Goal: Contribute content: Add original content to the website for others to see

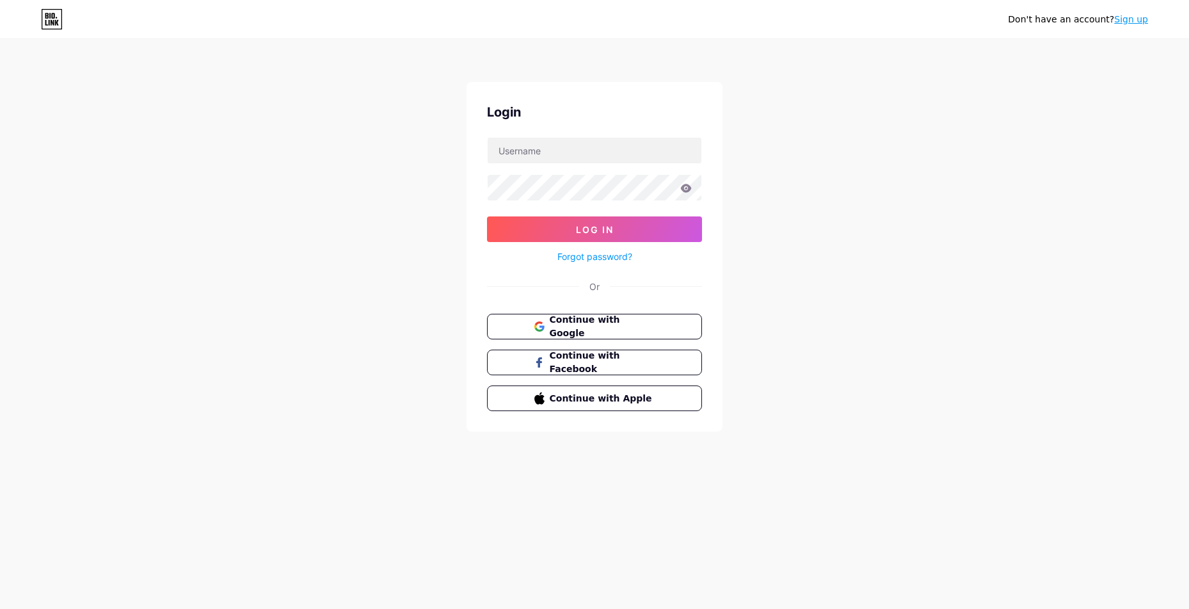
click at [0, 608] on div at bounding box center [0, 609] width 0 height 0
type input "teufel100"
click at [675, 226] on button "Log In" at bounding box center [594, 229] width 215 height 26
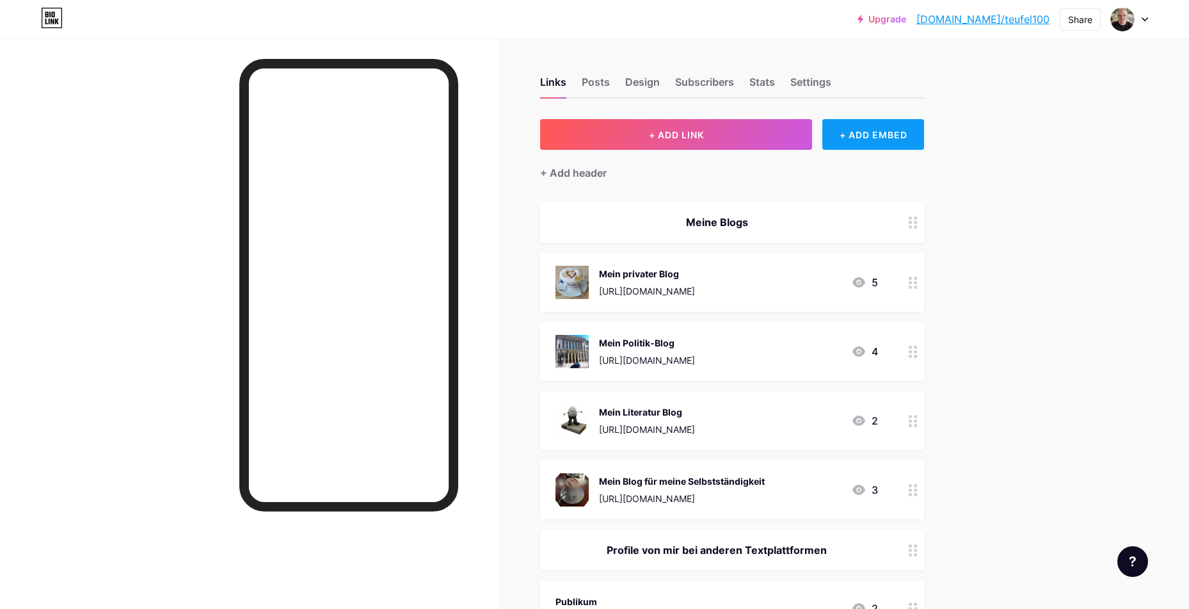
click at [866, 140] on div "+ ADD EMBED" at bounding box center [873, 134] width 102 height 31
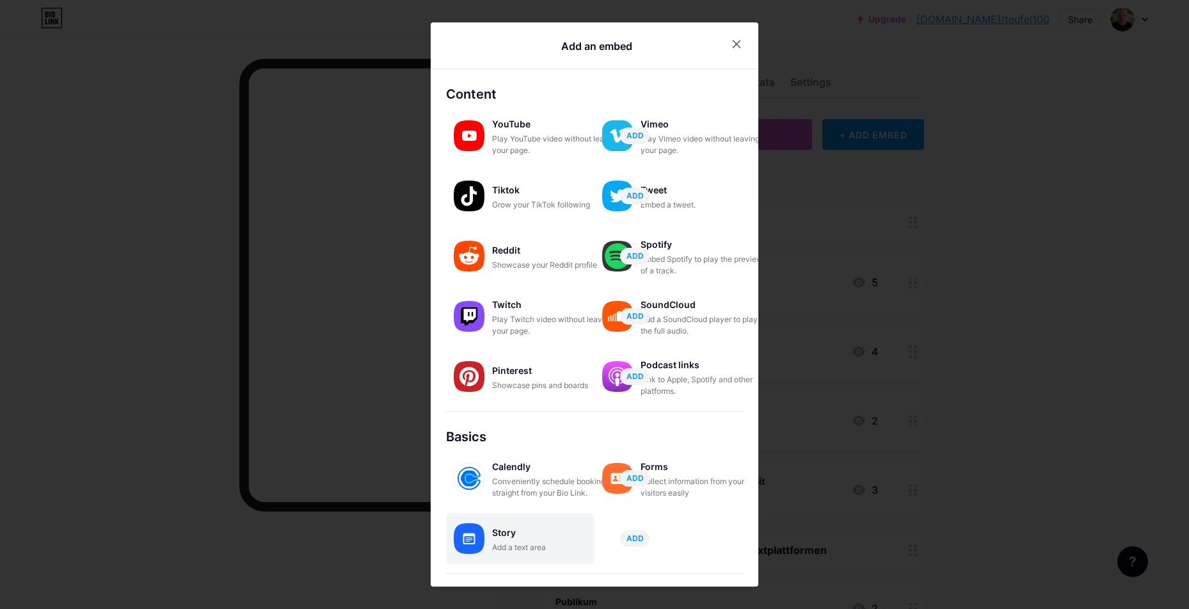
click at [509, 553] on div "Story Add a text area ADD" at bounding box center [520, 538] width 148 height 51
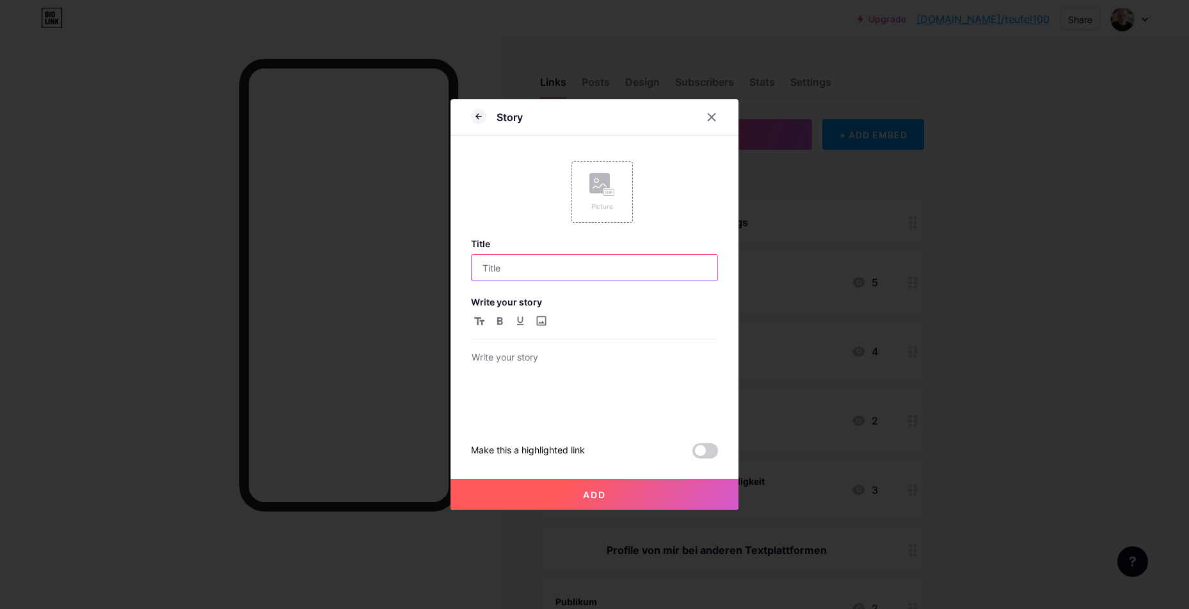
click at [558, 267] on input "text" at bounding box center [595, 268] width 246 height 26
type input "Impressum"
click at [534, 366] on p at bounding box center [595, 358] width 246 height 18
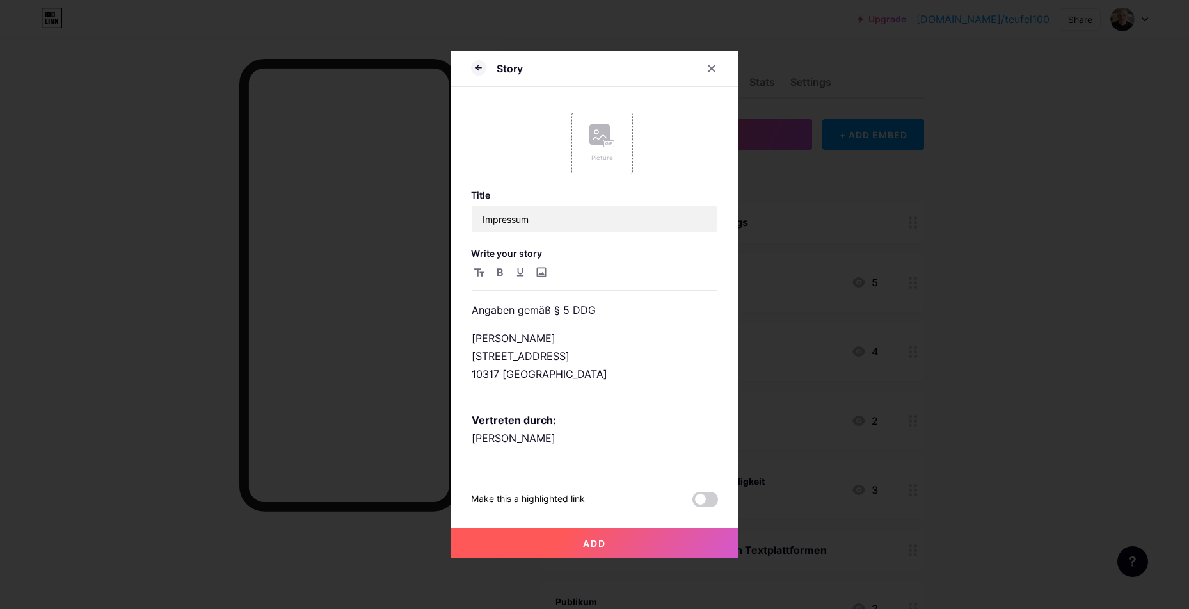
click at [586, 547] on span "Add" at bounding box center [594, 543] width 23 height 11
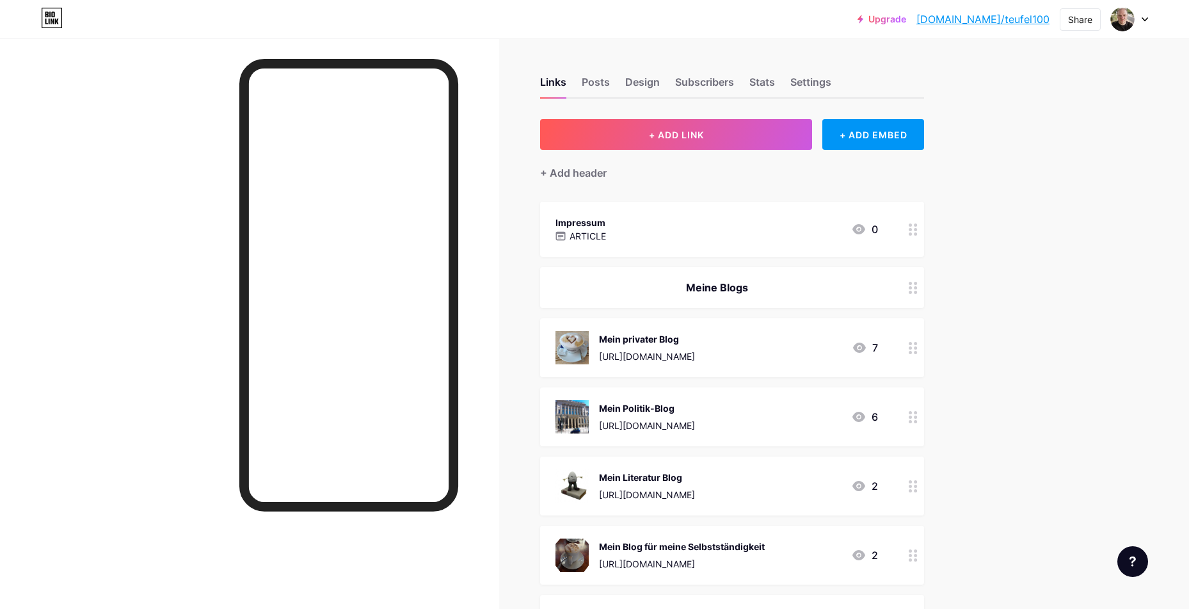
click at [772, 245] on div "Impressum ARTICLE 0" at bounding box center [732, 229] width 384 height 55
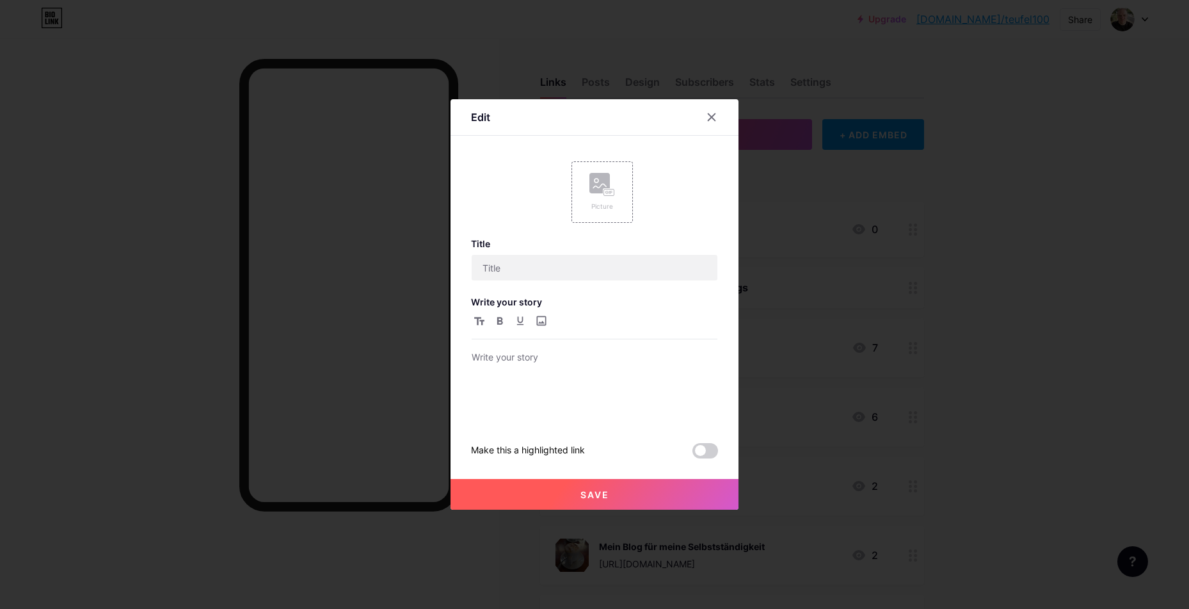
type input "Impressum"
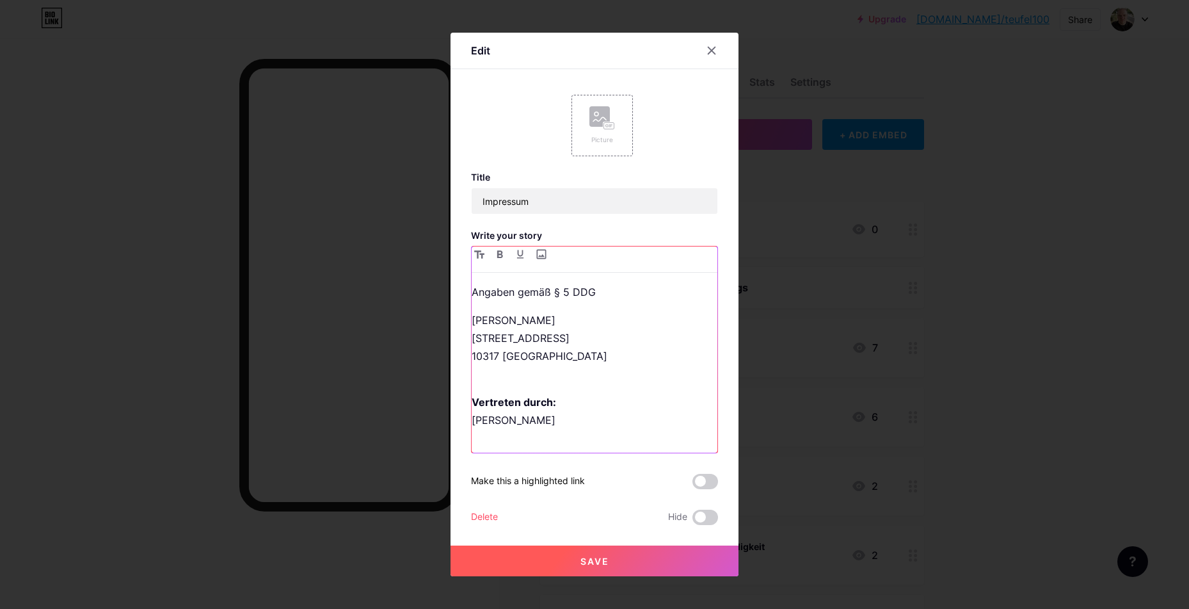
drag, startPoint x: 714, startPoint y: 301, endPoint x: 739, endPoint y: 291, distance: 27.6
click at [710, 242] on div "Title Impressum Write your story Angaben gemäß § 5 DDG [PERSON_NAME] [STREET_AD…" at bounding box center [594, 347] width 247 height 353
click at [715, 483] on span at bounding box center [705, 481] width 26 height 15
click at [692, 484] on input "checkbox" at bounding box center [692, 484] width 0 height 0
click at [652, 562] on button "Save" at bounding box center [595, 560] width 288 height 31
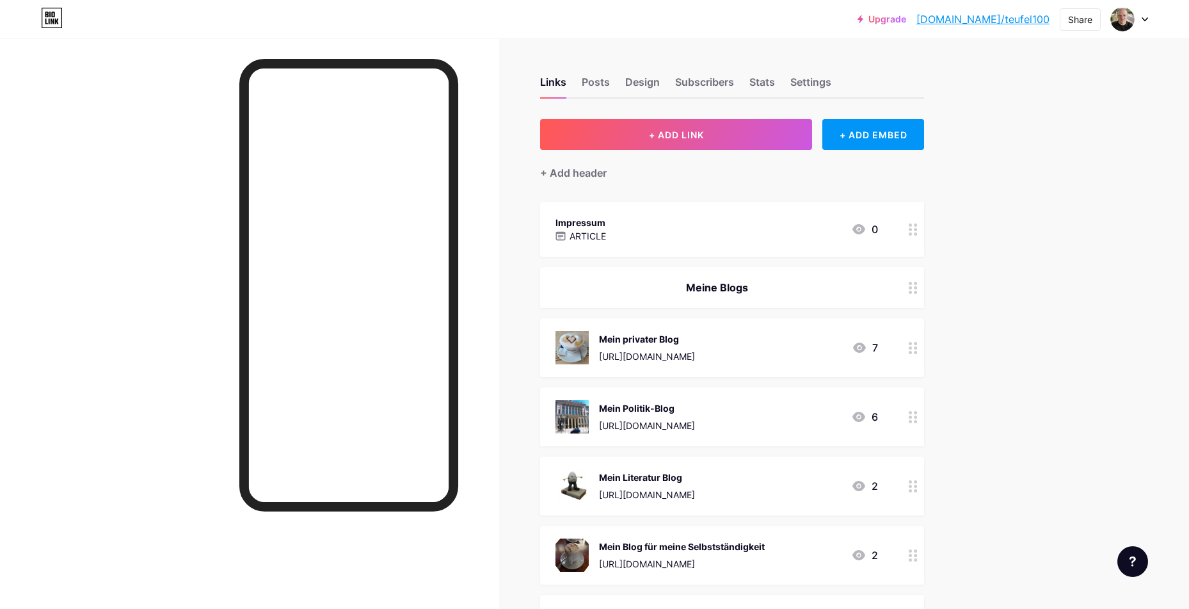
click at [913, 234] on icon at bounding box center [913, 229] width 9 height 12
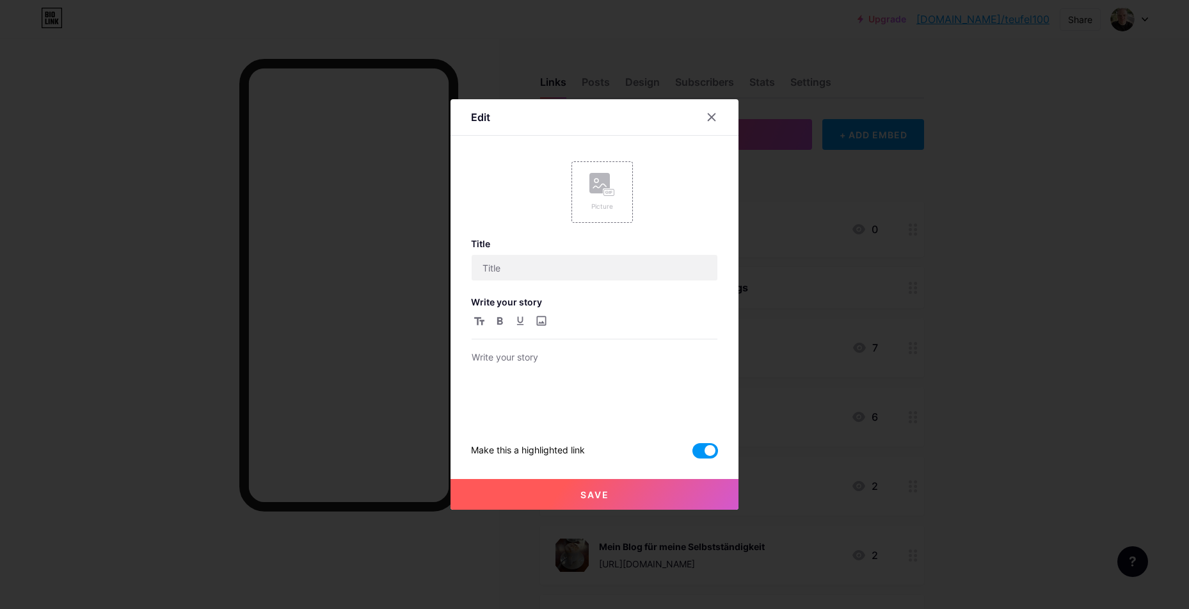
type input "Impressum"
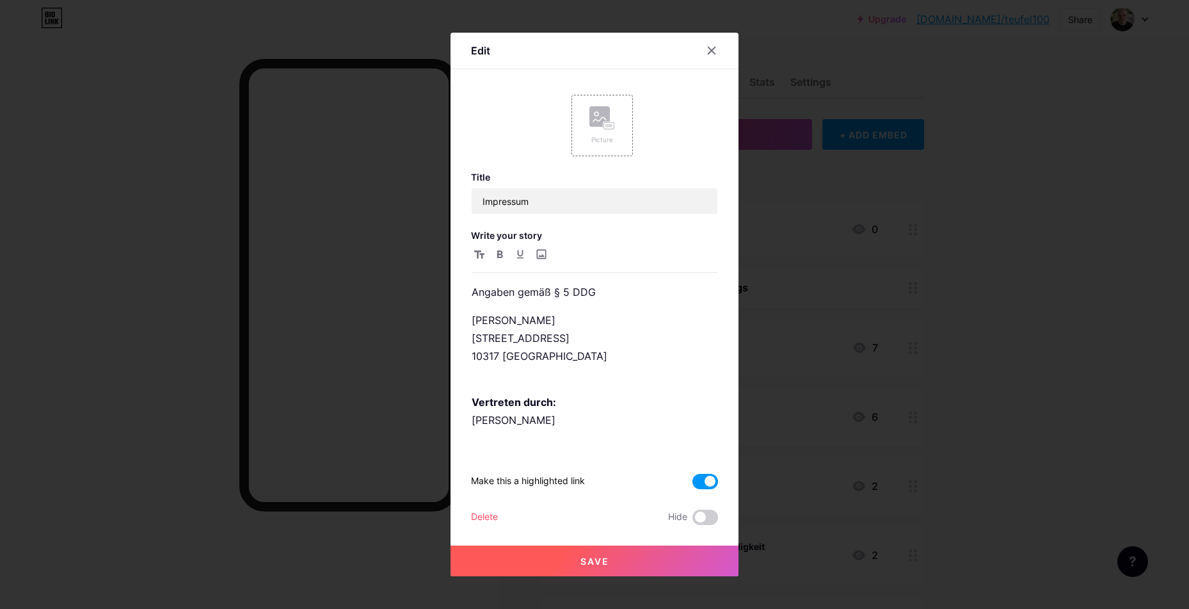
click at [708, 480] on span at bounding box center [705, 481] width 26 height 15
click at [692, 484] on input "checkbox" at bounding box center [692, 484] width 0 height 0
click at [613, 564] on button "Save" at bounding box center [595, 560] width 288 height 31
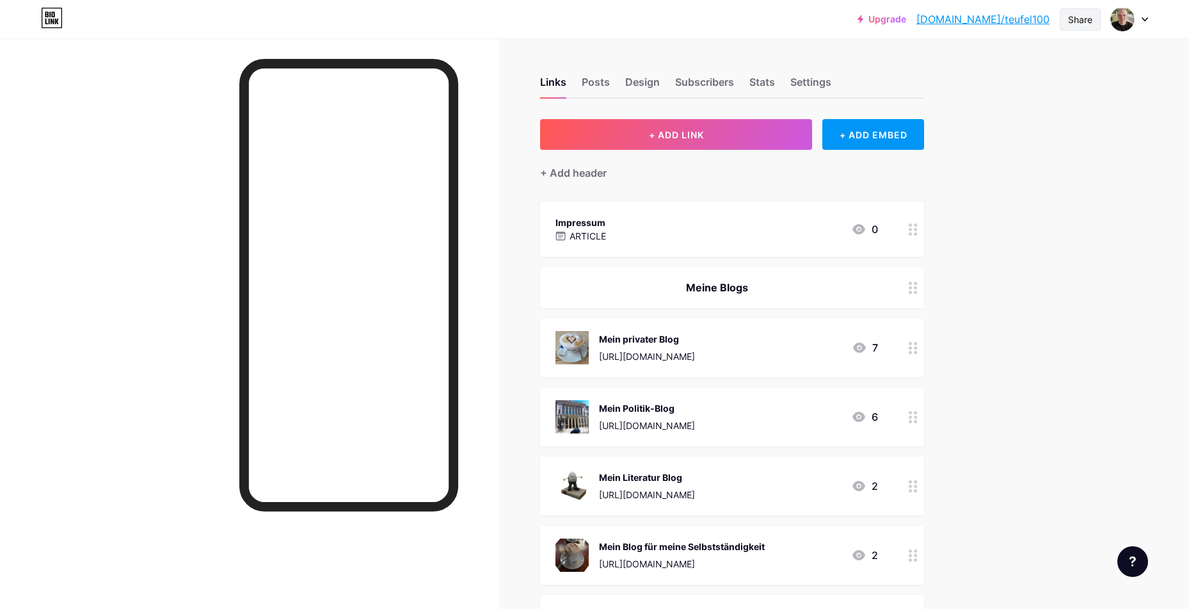
click at [1080, 24] on div "Share" at bounding box center [1080, 19] width 24 height 13
click at [771, 83] on div "Stats" at bounding box center [762, 85] width 26 height 23
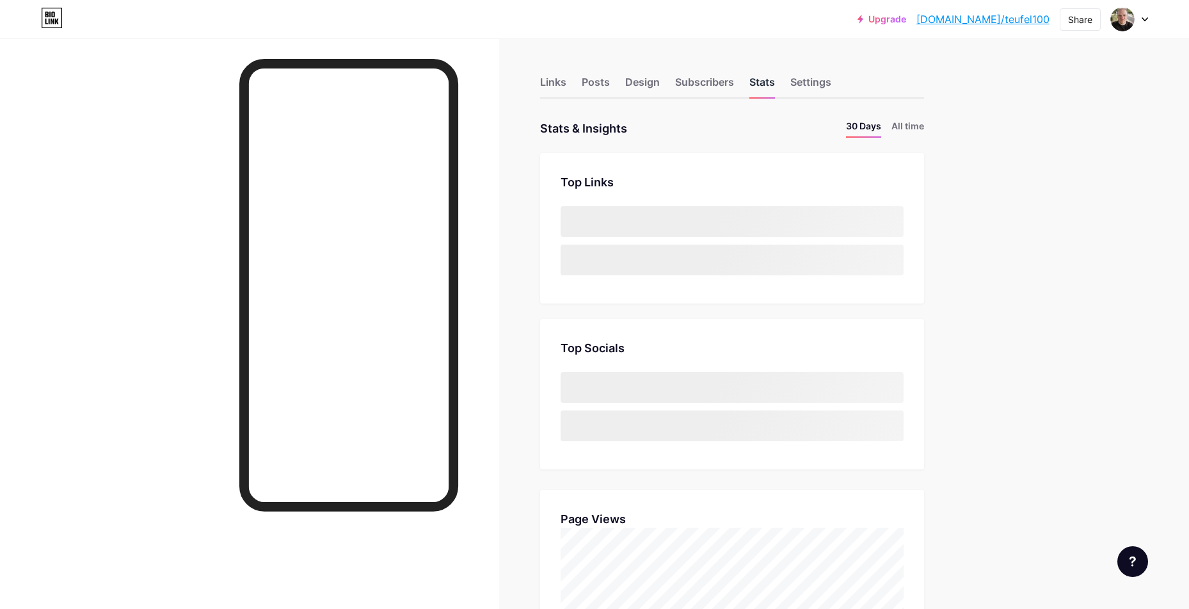
scroll to position [609, 1189]
